Goal: Information Seeking & Learning: Learn about a topic

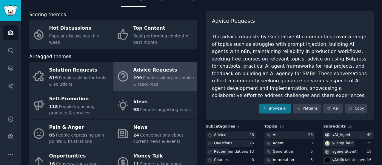
scroll to position [13, 0]
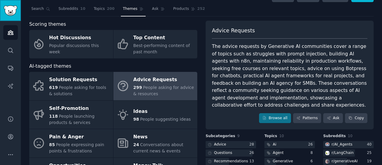
click at [5, 13] on img "Sidebar" at bounding box center [11, 10] width 14 height 10
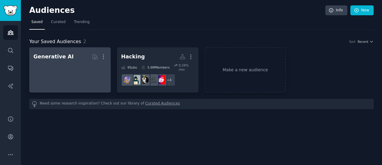
click at [59, 65] on div at bounding box center [69, 72] width 73 height 21
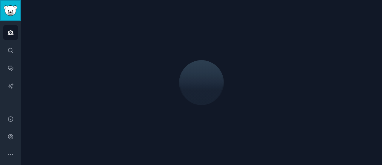
click at [0, 2] on link "Sidebar" at bounding box center [10, 10] width 21 height 21
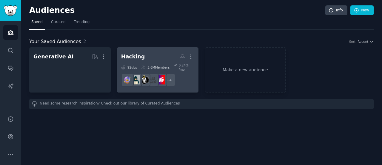
click at [161, 58] on h2 "Hacking More" at bounding box center [157, 56] width 73 height 10
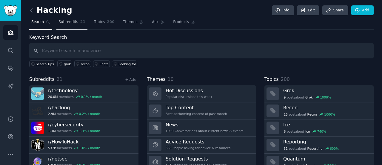
click at [70, 21] on span "Subreddits" at bounding box center [69, 21] width 20 height 5
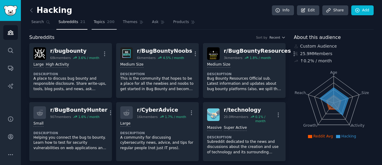
click at [102, 23] on link "Topics 200" at bounding box center [104, 23] width 25 height 12
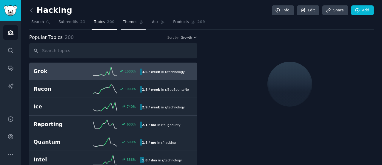
click at [127, 19] on span "Themes" at bounding box center [130, 21] width 15 height 5
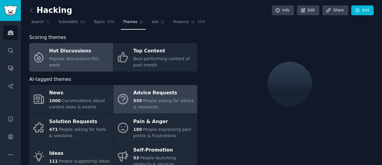
click at [156, 100] on span "People asking for advice & resources" at bounding box center [163, 103] width 61 height 11
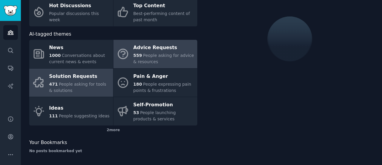
scroll to position [46, 0]
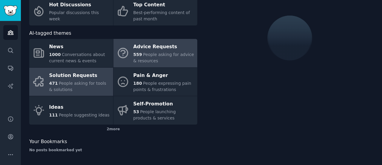
click at [75, 85] on span "People asking for tools & solutions" at bounding box center [77, 86] width 57 height 11
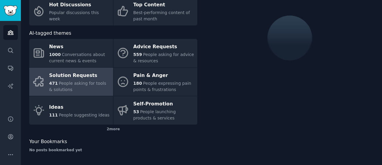
click at [84, 78] on div "Solution Requests" at bounding box center [79, 75] width 61 height 10
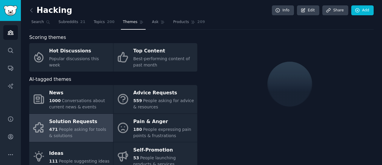
click at [88, 122] on div "Solution Requests" at bounding box center [79, 121] width 61 height 10
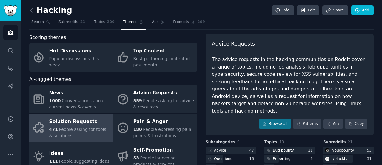
click at [67, 127] on span "People asking for tools & solutions" at bounding box center [77, 132] width 57 height 11
click at [71, 131] on span "People asking for tools & solutions" at bounding box center [77, 132] width 57 height 11
click at [78, 119] on div "Solution Requests" at bounding box center [79, 121] width 61 height 10
click at [82, 124] on div "Solution Requests" at bounding box center [79, 121] width 61 height 10
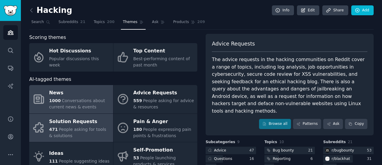
click at [88, 90] on div "News" at bounding box center [79, 93] width 61 height 10
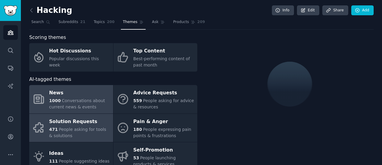
click at [80, 133] on div "471 People asking for tools & solutions" at bounding box center [79, 132] width 61 height 13
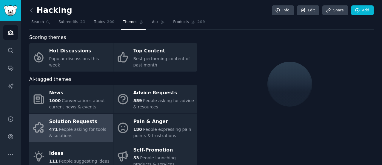
click at [80, 133] on div "471 People asking for tools & solutions" at bounding box center [79, 132] width 61 height 13
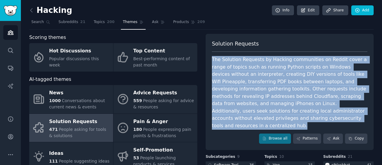
drag, startPoint x: 212, startPoint y: 58, endPoint x: 274, endPoint y: 119, distance: 87.0
click at [274, 119] on div "The Solution Requests by Hacking communities on Reddit cover a range of topics …" at bounding box center [290, 92] width 156 height 73
copy div "The Solution Requests by Hacking communities on Reddit cover a range of topics …"
